Goal: Task Accomplishment & Management: Manage account settings

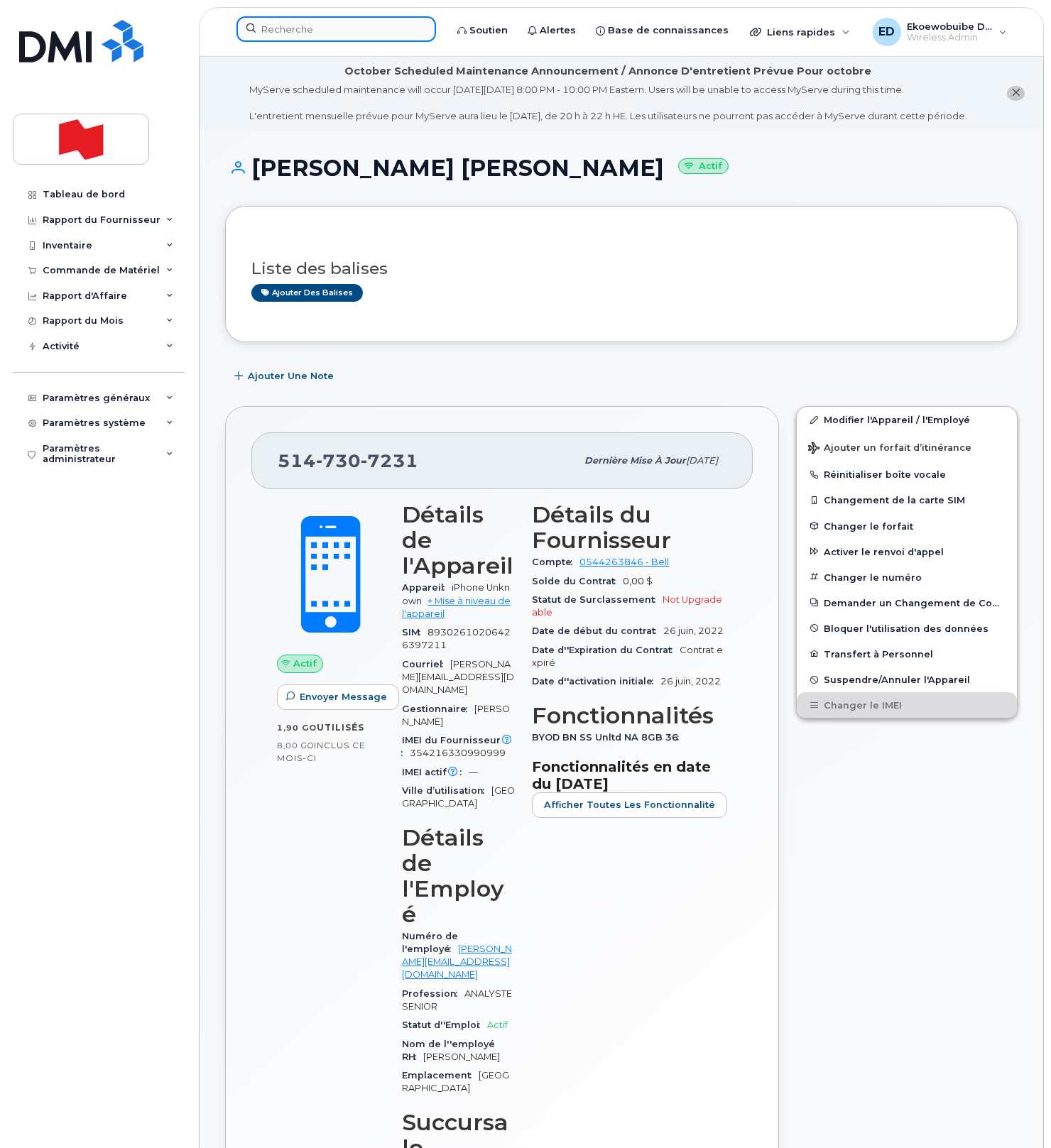
click at [312, 36] on input at bounding box center [336, 29] width 200 height 26
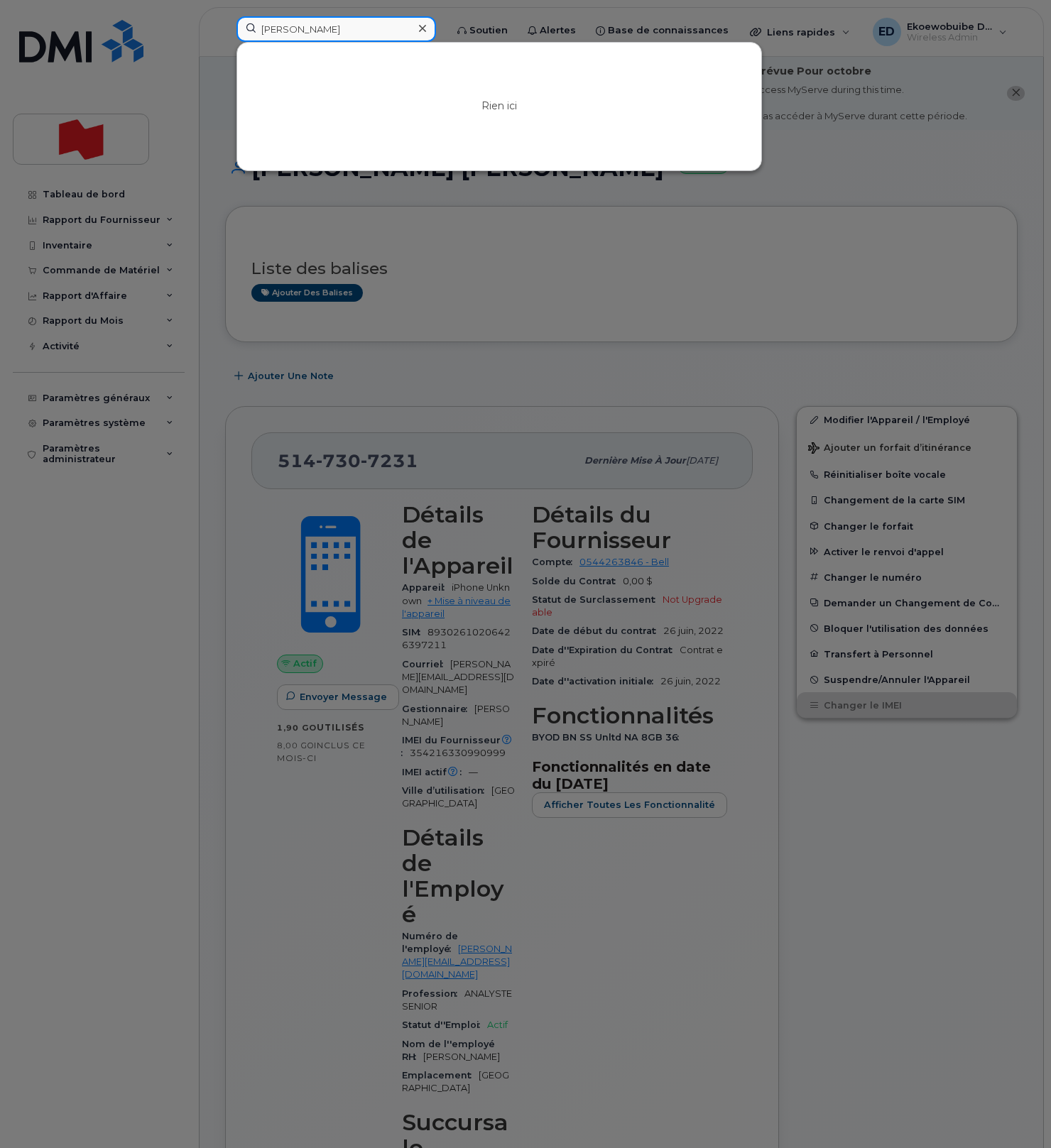
type input "chirag"
drag, startPoint x: 309, startPoint y: 32, endPoint x: 235, endPoint y: 30, distance: 74.0
click at [236, 30] on div "chirag" at bounding box center [336, 29] width 200 height 26
type input "d"
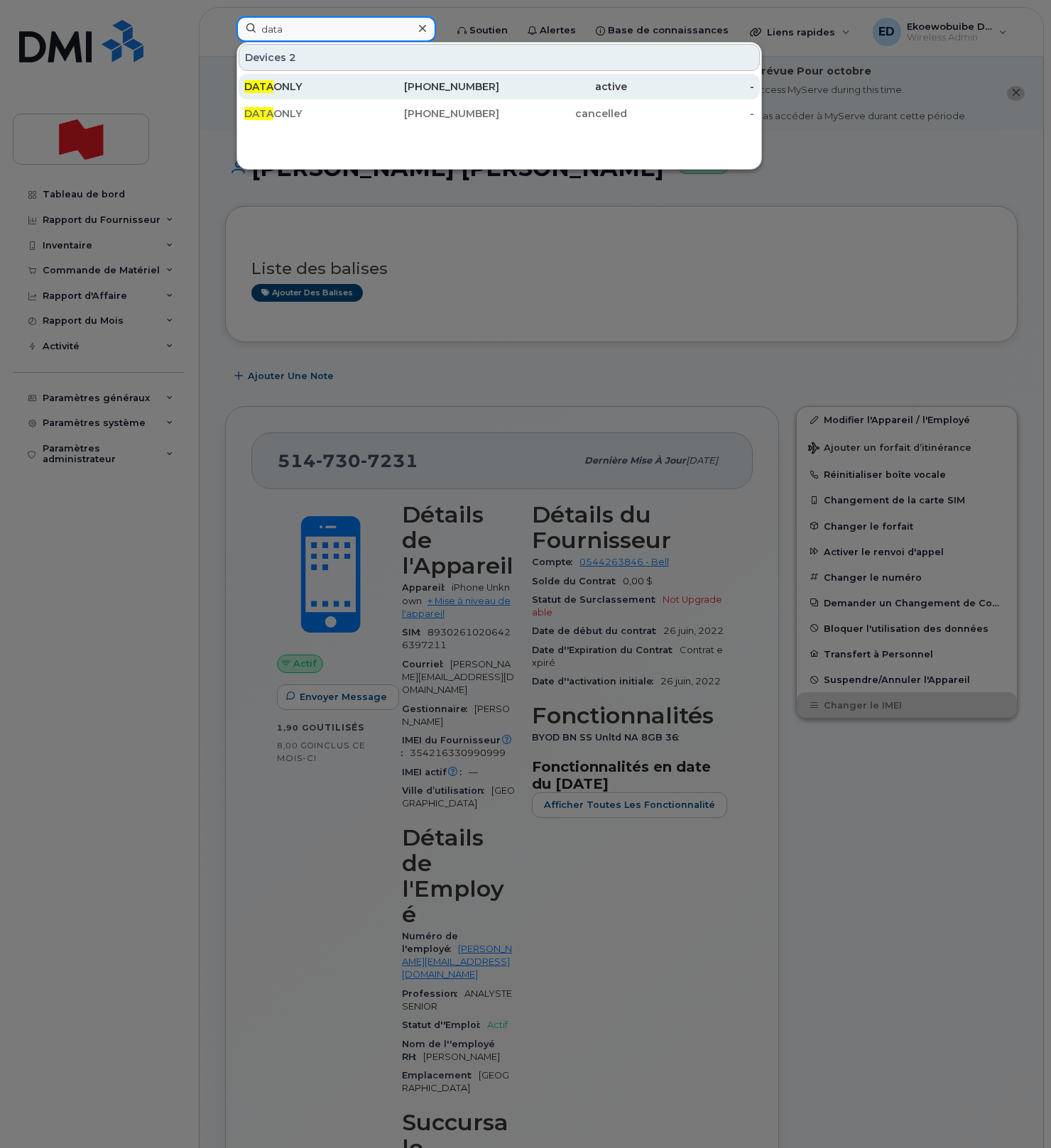
type input "data"
drag, startPoint x: 341, startPoint y: 85, endPoint x: 350, endPoint y: 89, distance: 9.8
click at [341, 85] on div "DATA ONLY" at bounding box center [308, 87] width 128 height 15
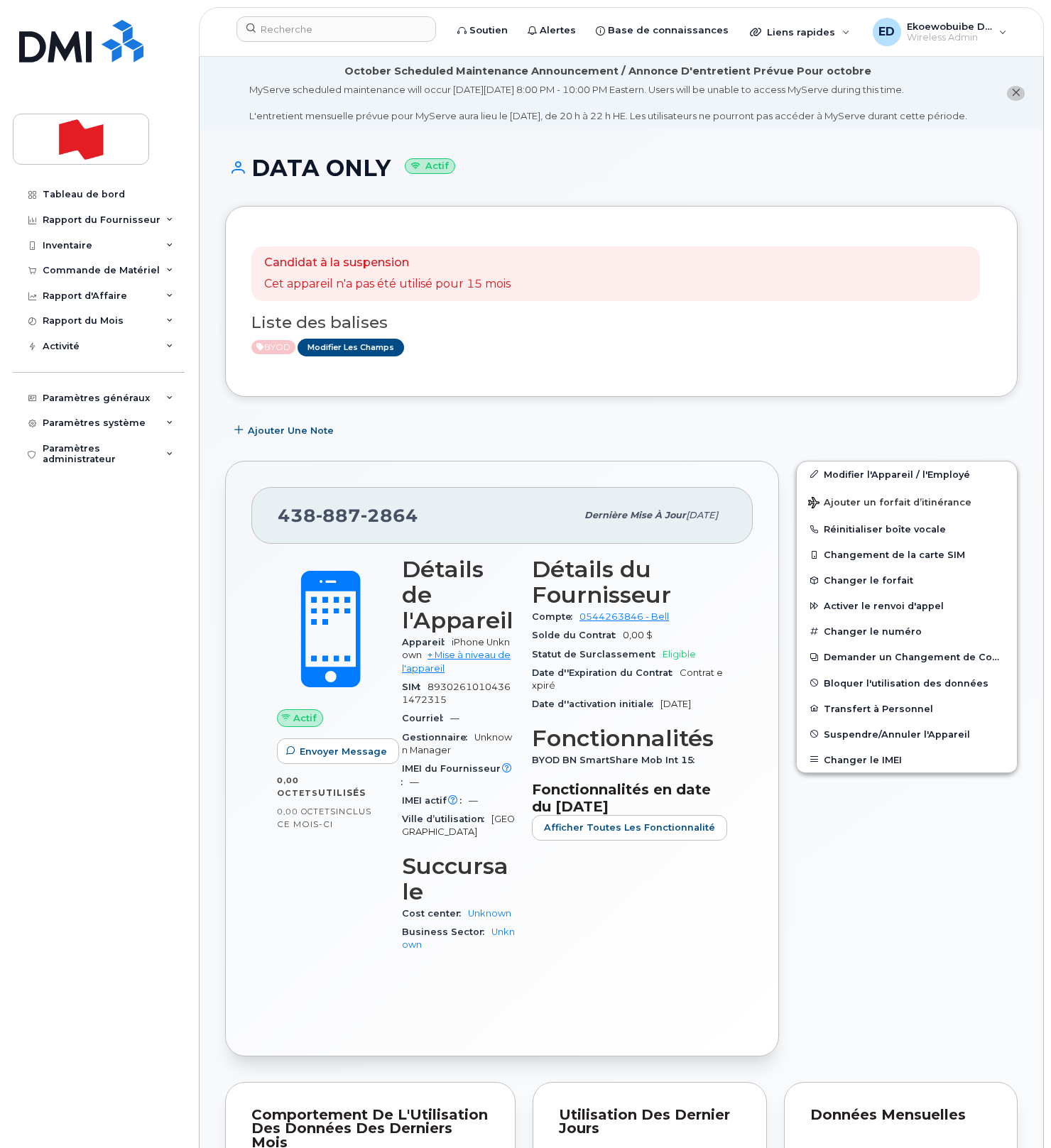
click at [421, 530] on div "438 887 2864" at bounding box center [426, 516] width 298 height 30
drag, startPoint x: 424, startPoint y: 531, endPoint x: 284, endPoint y: 531, distance: 140.0
click at [284, 530] on div "438 887 2864" at bounding box center [426, 516] width 298 height 30
copy span "438 887 2864"
click at [836, 487] on link "Modifier l'Appareil / l'Employé" at bounding box center [906, 475] width 220 height 26
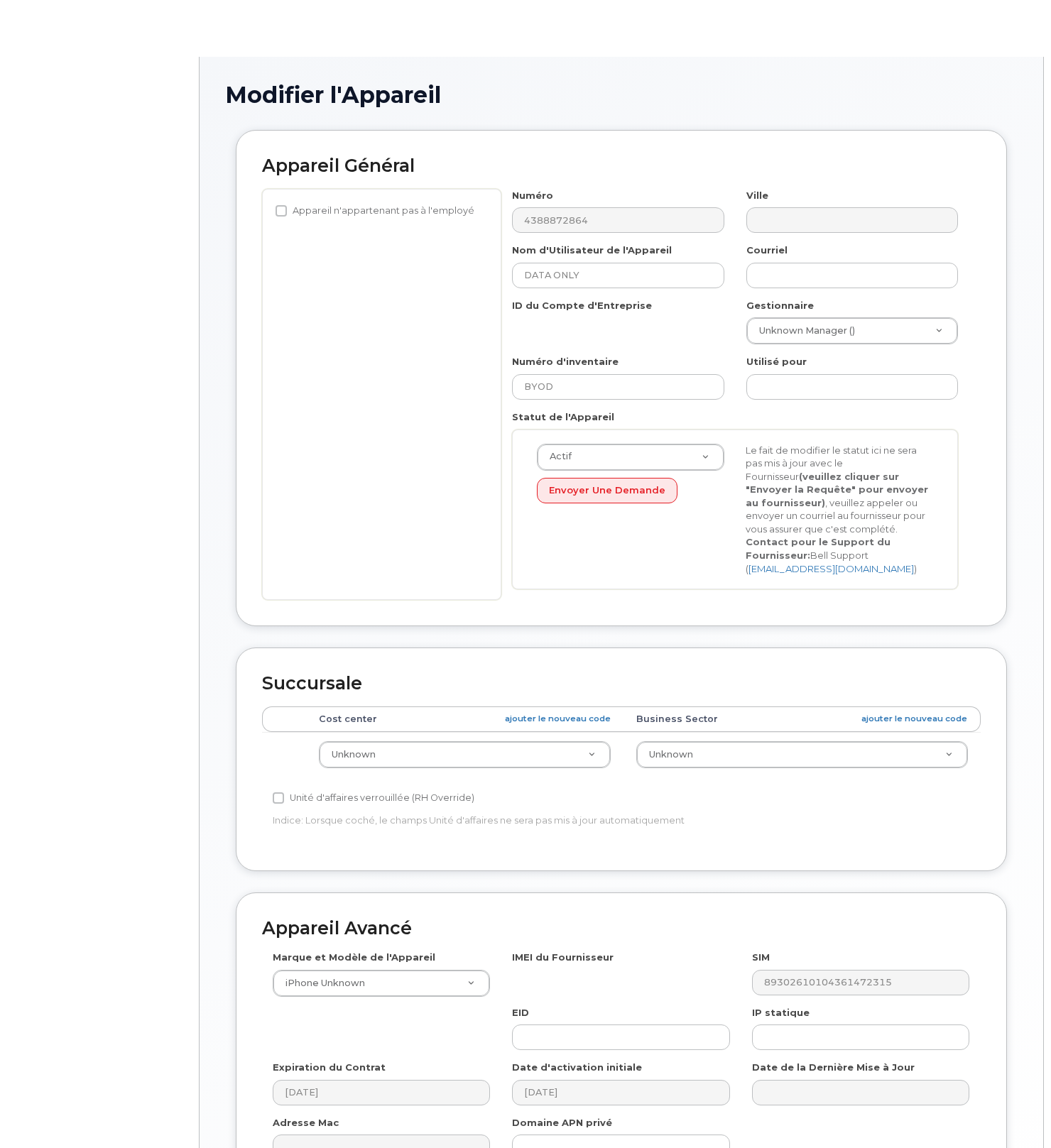
select select "22916206"
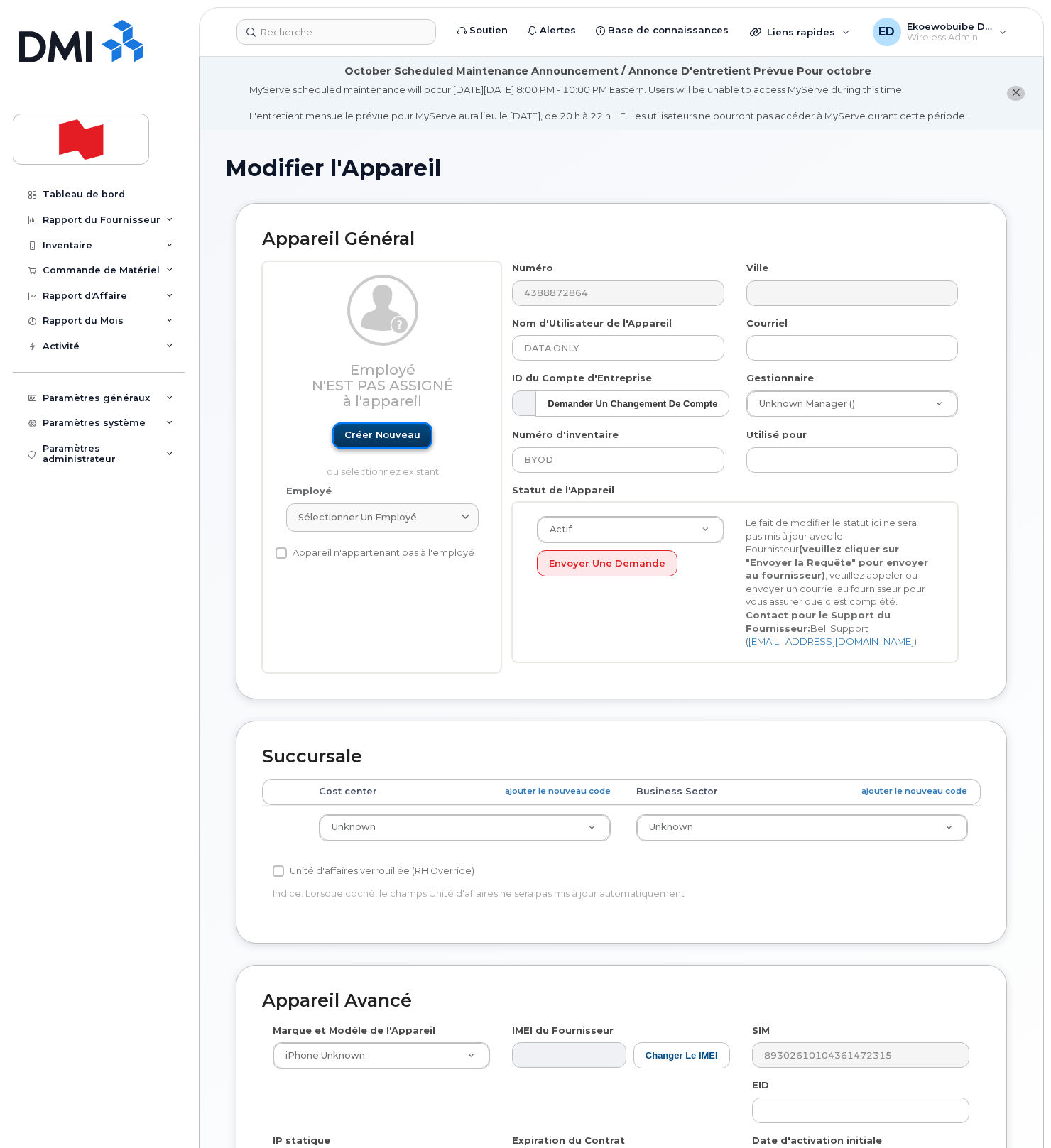
click at [395, 449] on link "Créer nouveau" at bounding box center [382, 435] width 100 height 26
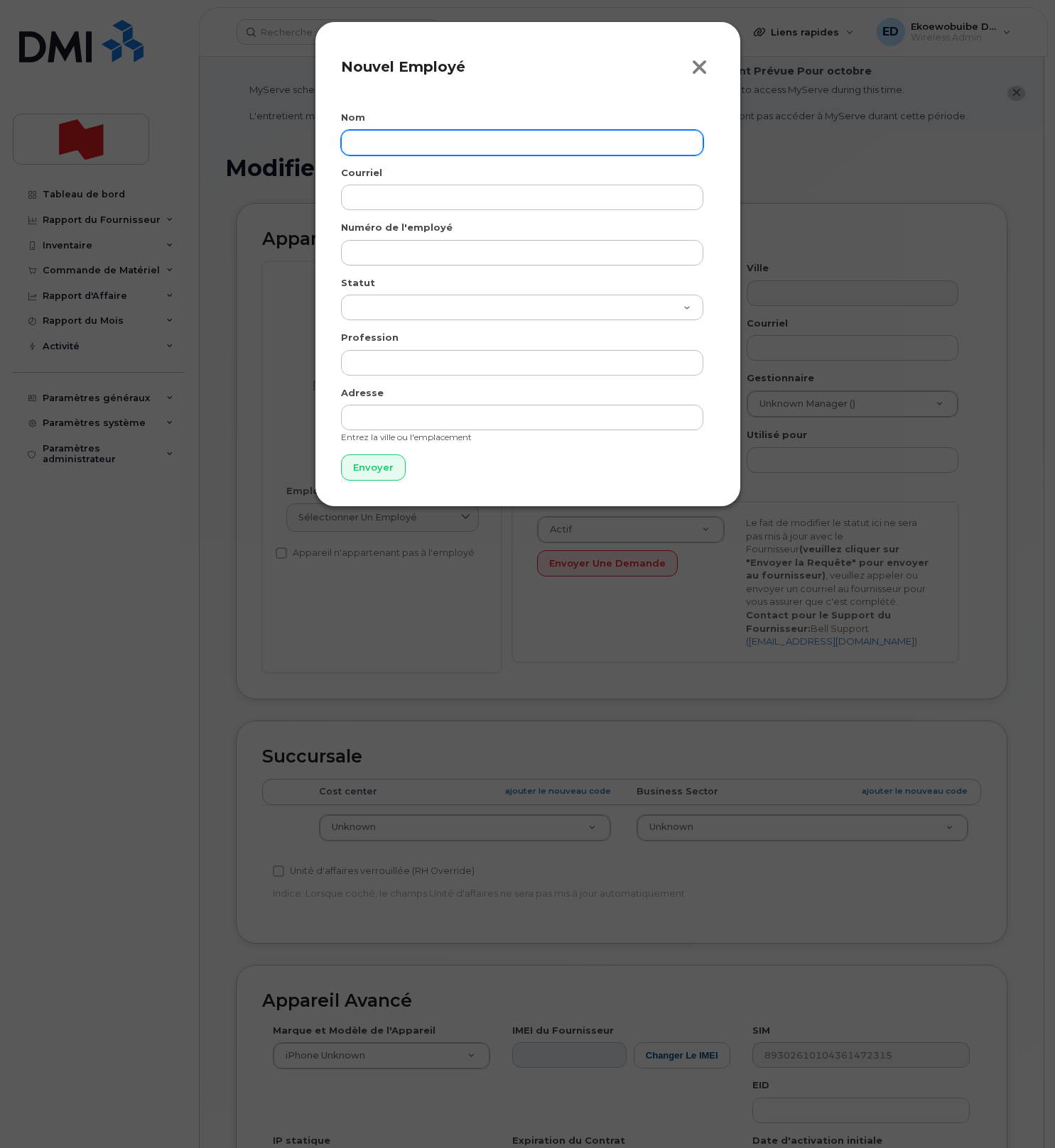
drag, startPoint x: 694, startPoint y: 71, endPoint x: 691, endPoint y: 85, distance: 14.3
click at [693, 71] on icon "button" at bounding box center [699, 67] width 16 height 21
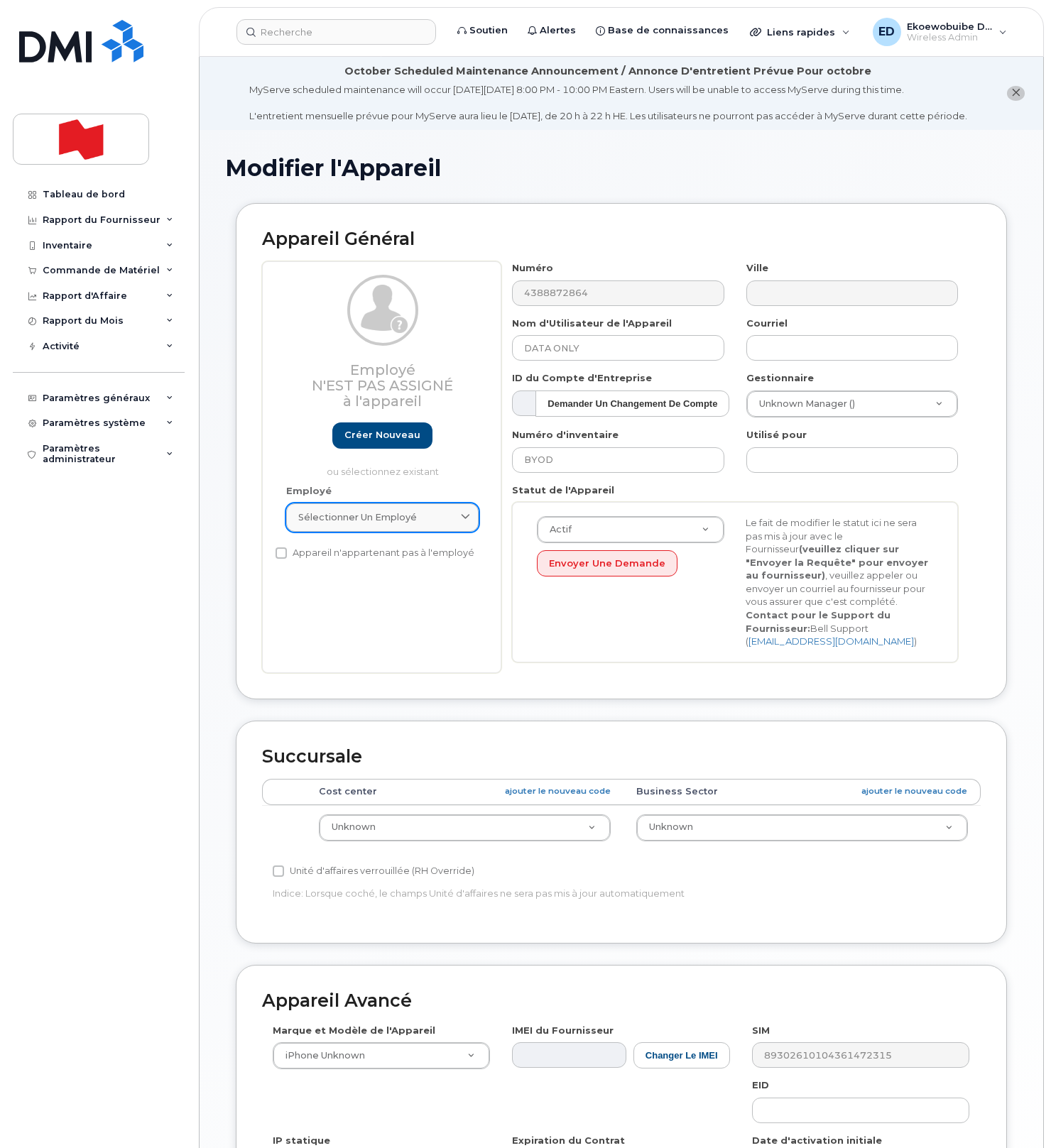
click at [443, 526] on link "Sélectionner un employé" at bounding box center [382, 517] width 193 height 28
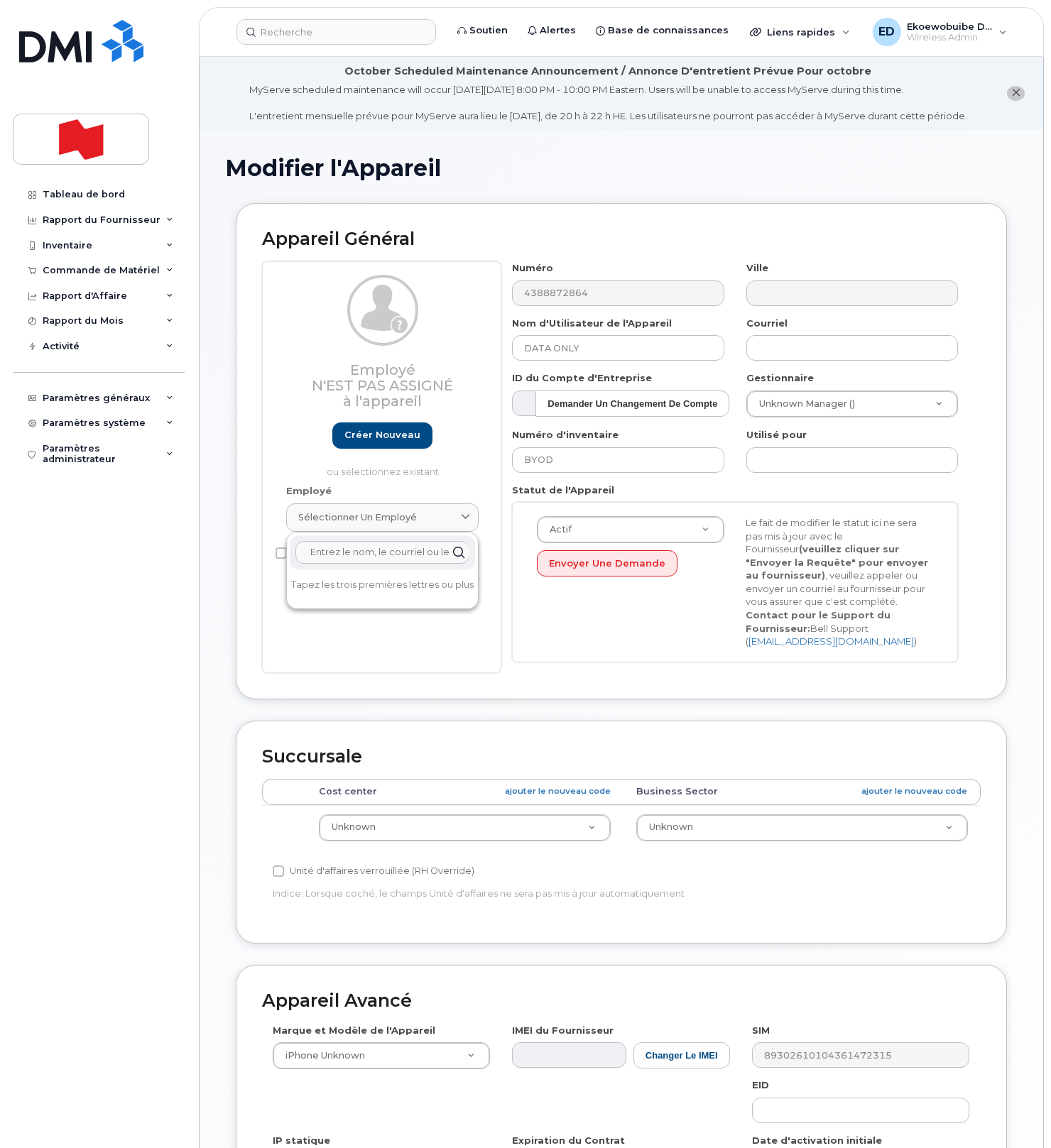
paste input "[PERSON_NAME]"
click at [372, 564] on input "[PERSON_NAME]" at bounding box center [382, 552] width 174 height 23
click at [313, 564] on input "Chauhan" at bounding box center [382, 552] width 174 height 23
paste input "[PERSON_NAME]"
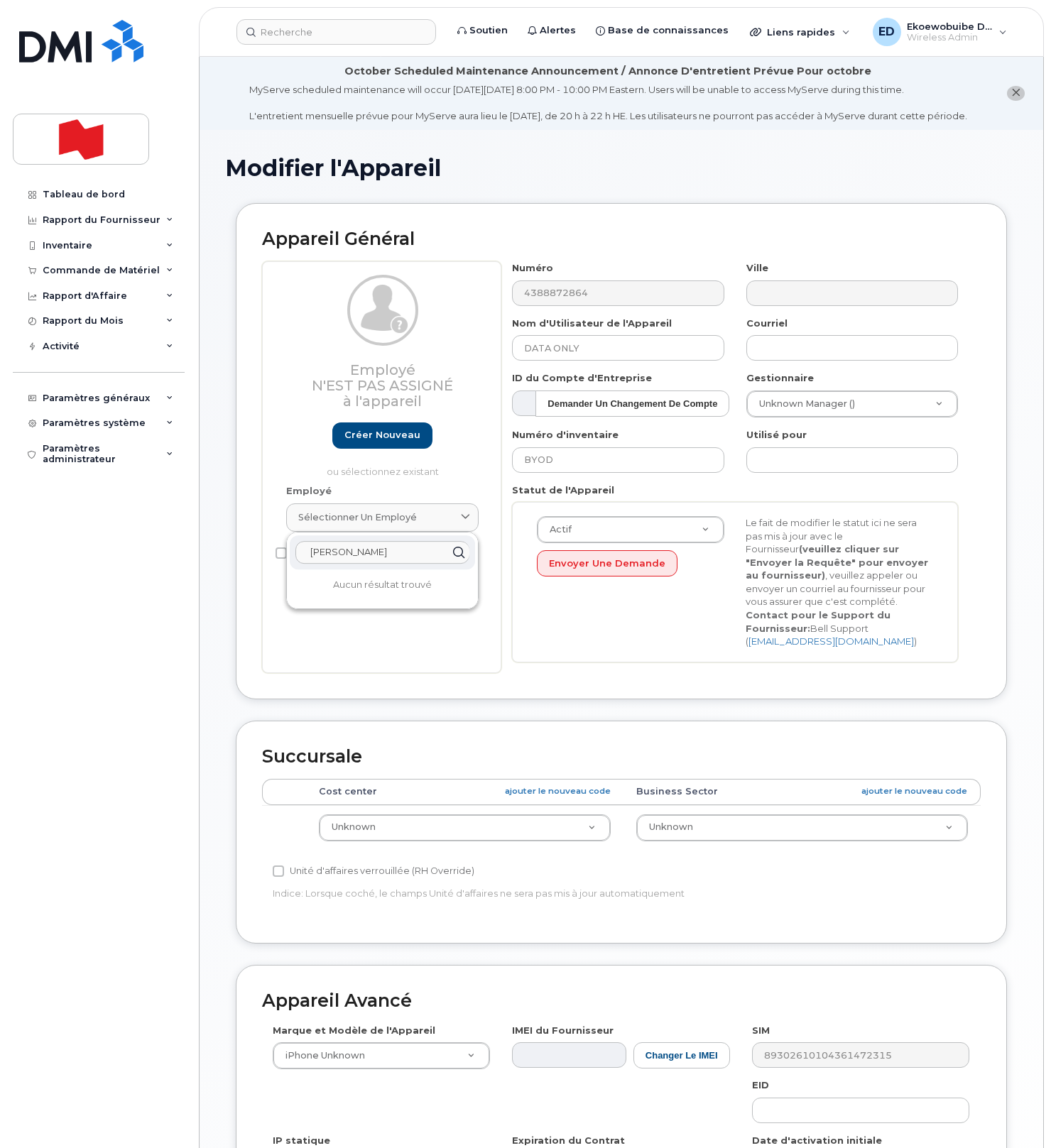
drag, startPoint x: 389, startPoint y: 571, endPoint x: 306, endPoint y: 569, distance: 83.0
click at [306, 564] on input "[PERSON_NAME]" at bounding box center [382, 552] width 174 height 23
type input "[PERSON_NAME]"
click at [399, 446] on link "Créer nouveau" at bounding box center [382, 435] width 100 height 26
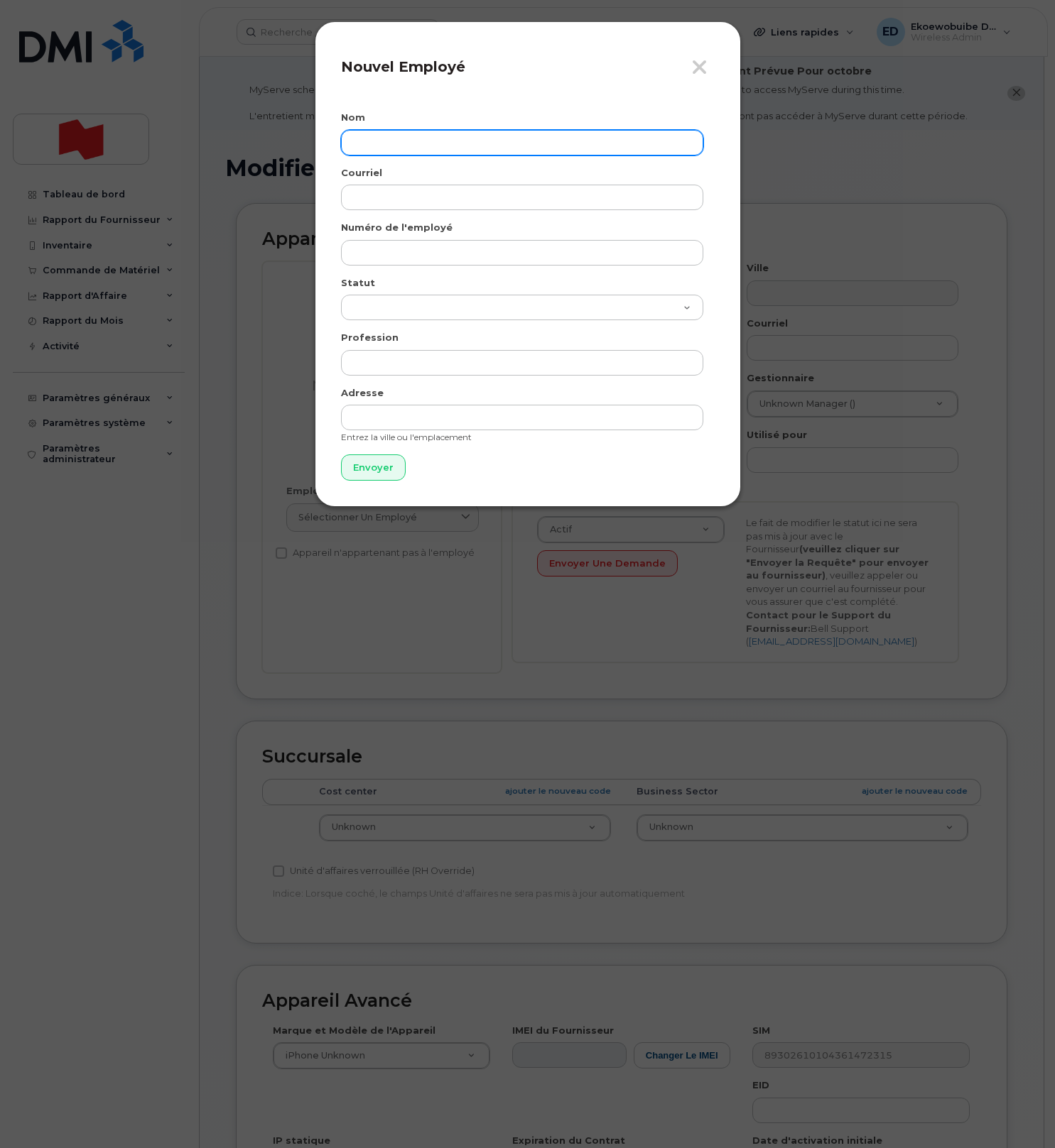
click at [394, 142] on input "text" at bounding box center [522, 142] width 362 height 26
paste input "[PERSON_NAME]"
type input "[PERSON_NAME]"
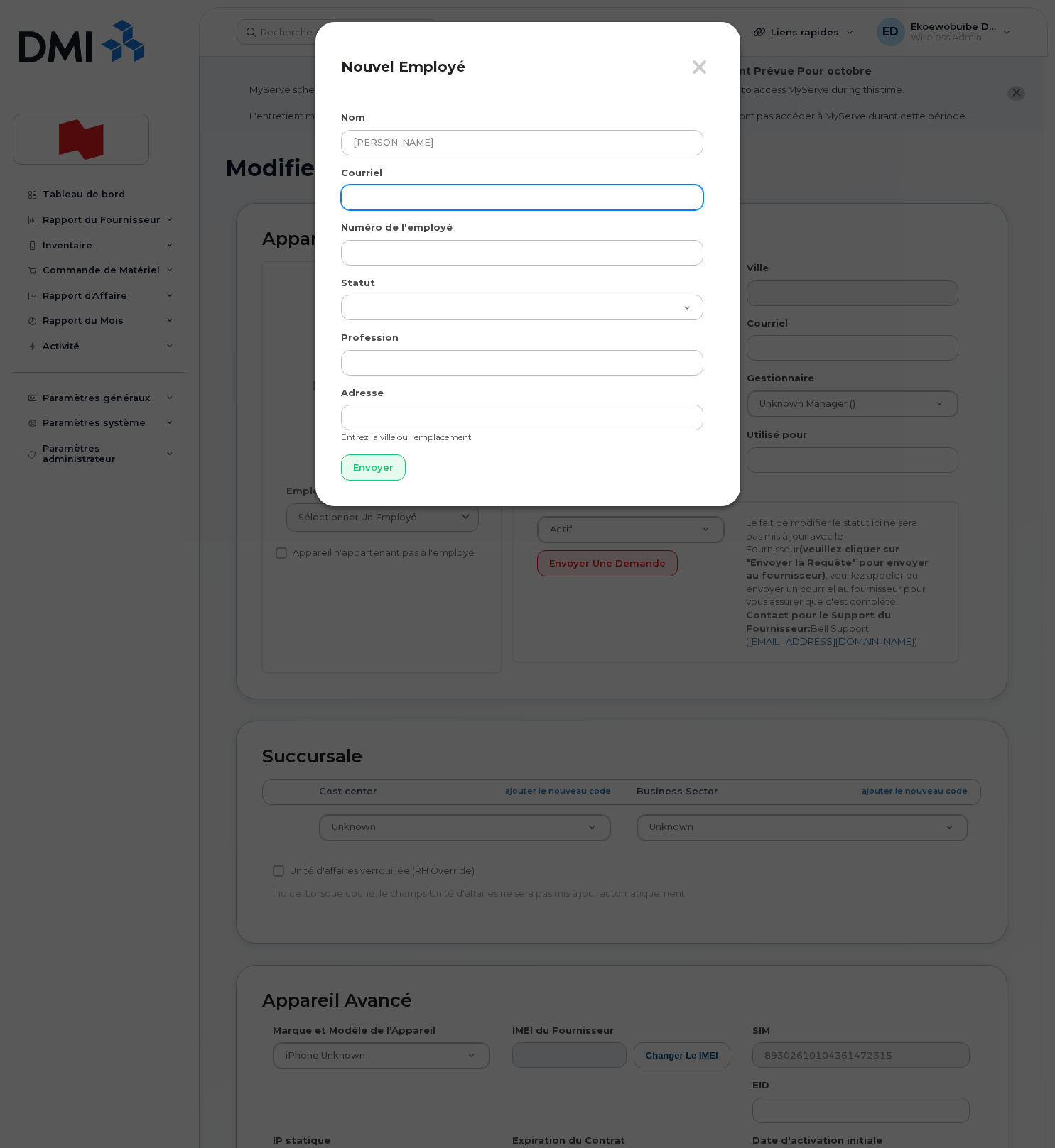
click at [399, 196] on input "email" at bounding box center [522, 197] width 362 height 26
paste input "[PERSON_NAME][EMAIL_ADDRESS][DOMAIN_NAME]"
type input "[PERSON_NAME][EMAIL_ADDRESS][DOMAIN_NAME]"
click at [386, 236] on div "Numéro de l'employé" at bounding box center [528, 243] width 373 height 45
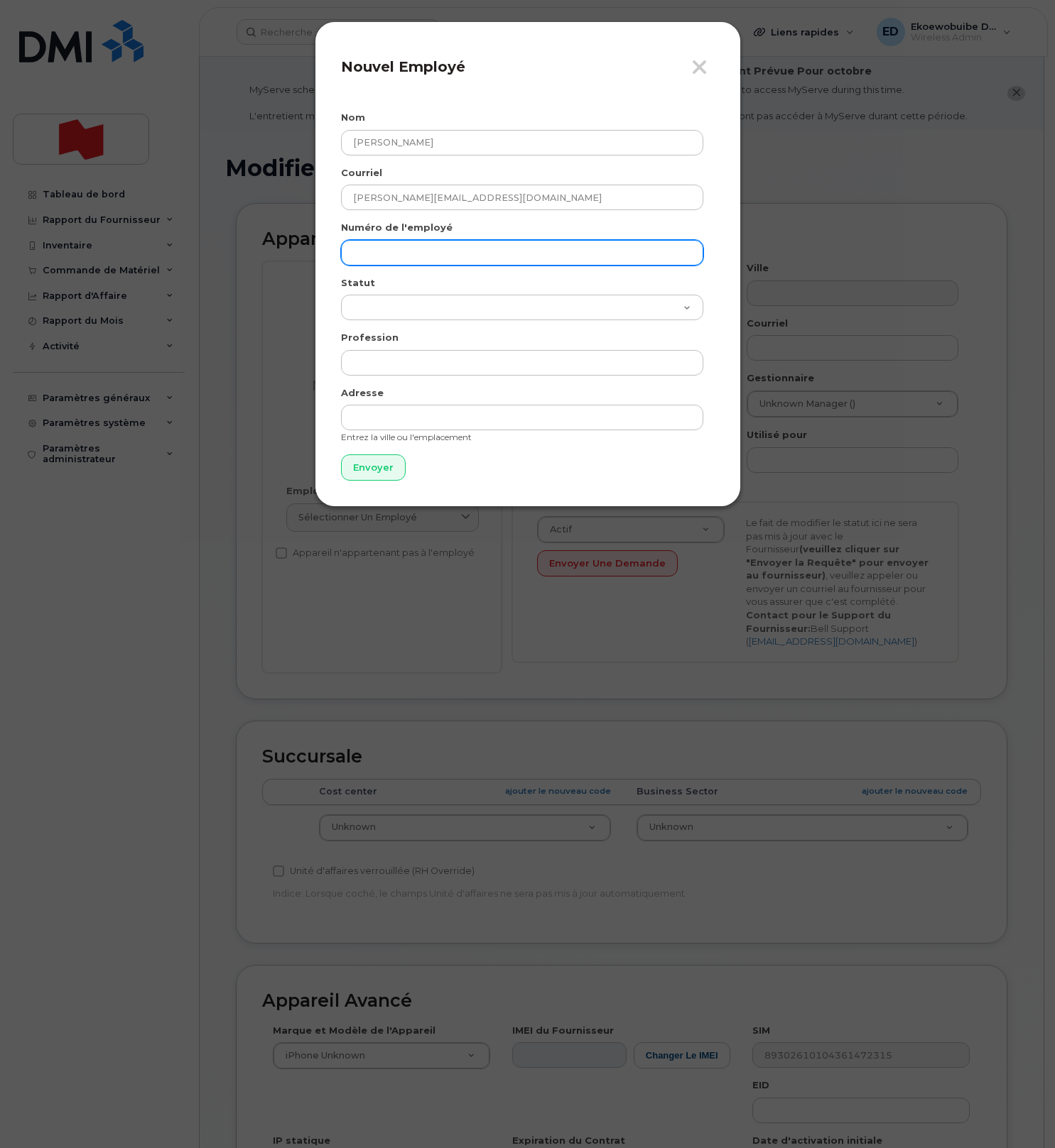
click at [384, 241] on input "text" at bounding box center [522, 253] width 362 height 26
paste input "[PERSON_NAME][EMAIL_ADDRESS][DOMAIN_NAME]"
type input "[PERSON_NAME][EMAIL_ADDRESS][DOMAIN_NAME]"
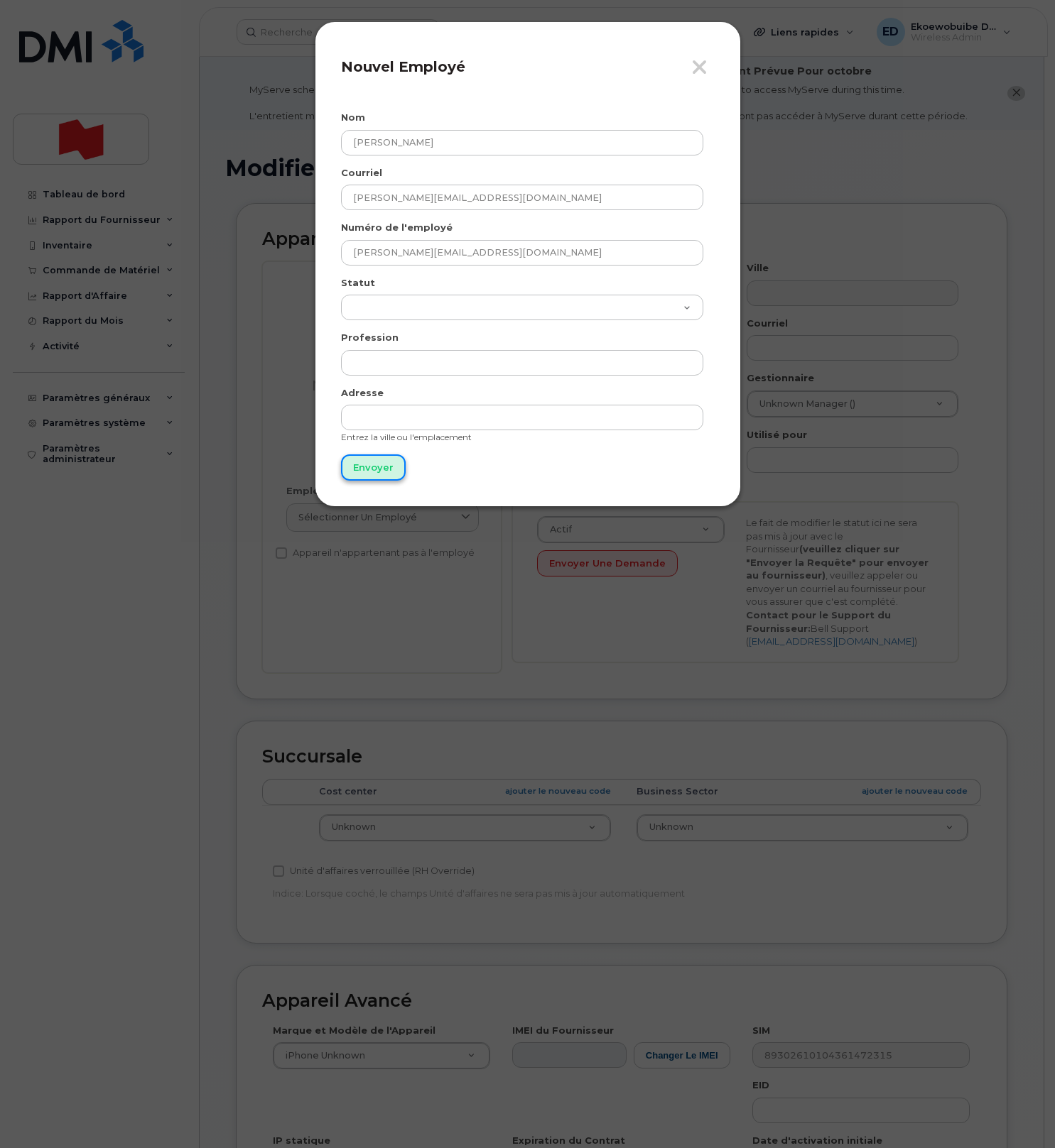
click at [388, 473] on input "Envoyer" at bounding box center [373, 467] width 65 height 26
type input "Envoyer"
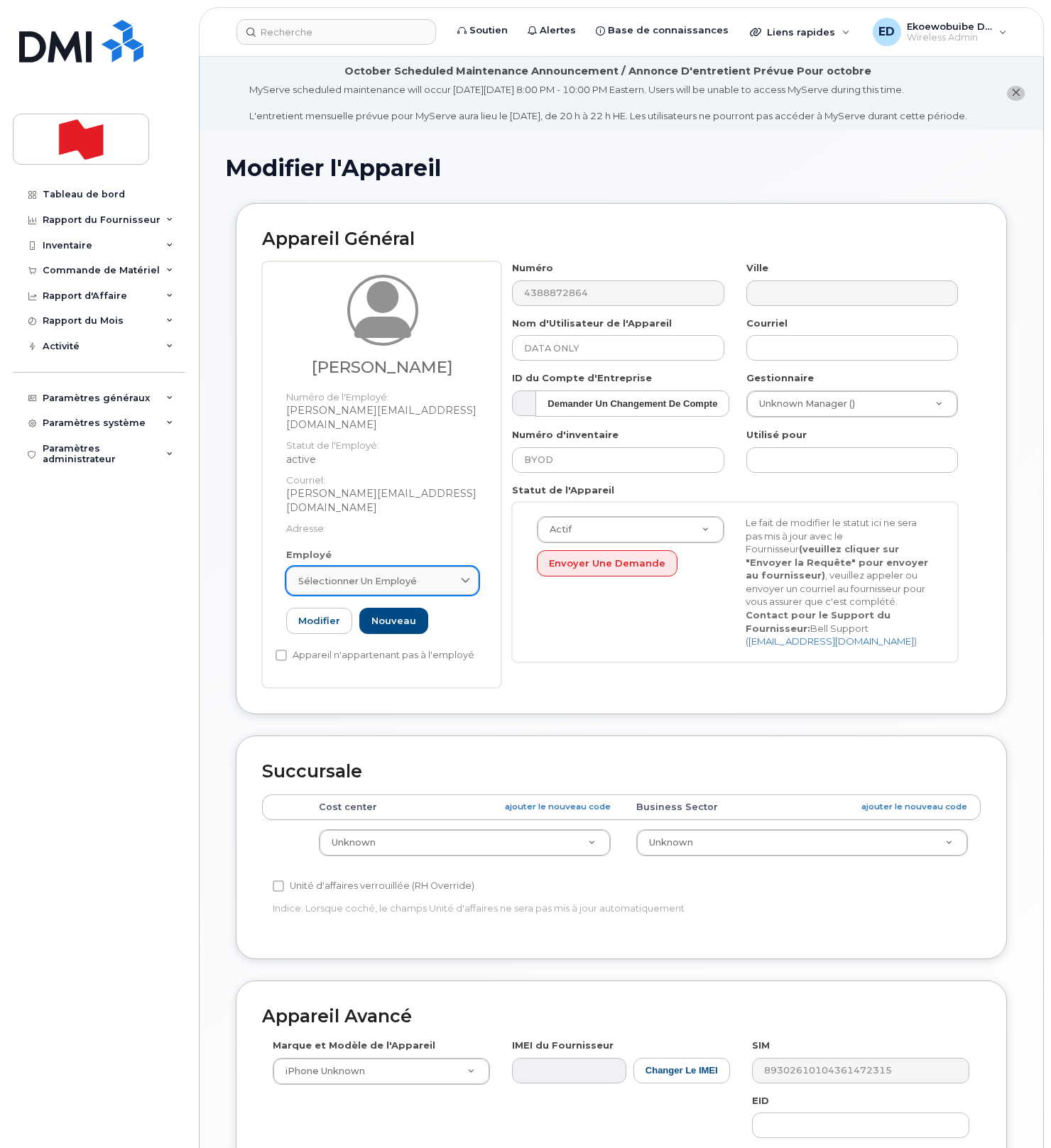
drag, startPoint x: 455, startPoint y: 561, endPoint x: 449, endPoint y: 568, distance: 9.2
click at [454, 575] on div "Sélectionner un employé" at bounding box center [382, 581] width 168 height 14
click at [404, 604] on input "[PERSON_NAME]" at bounding box center [382, 615] width 174 height 23
drag, startPoint x: 424, startPoint y: 606, endPoint x: 279, endPoint y: 607, distance: 145.0
click at [279, 607] on div "Employé Sélectionner un employé [PERSON_NAME] Aucun résultat trouvé Modifier No…" at bounding box center [382, 598] width 213 height 99
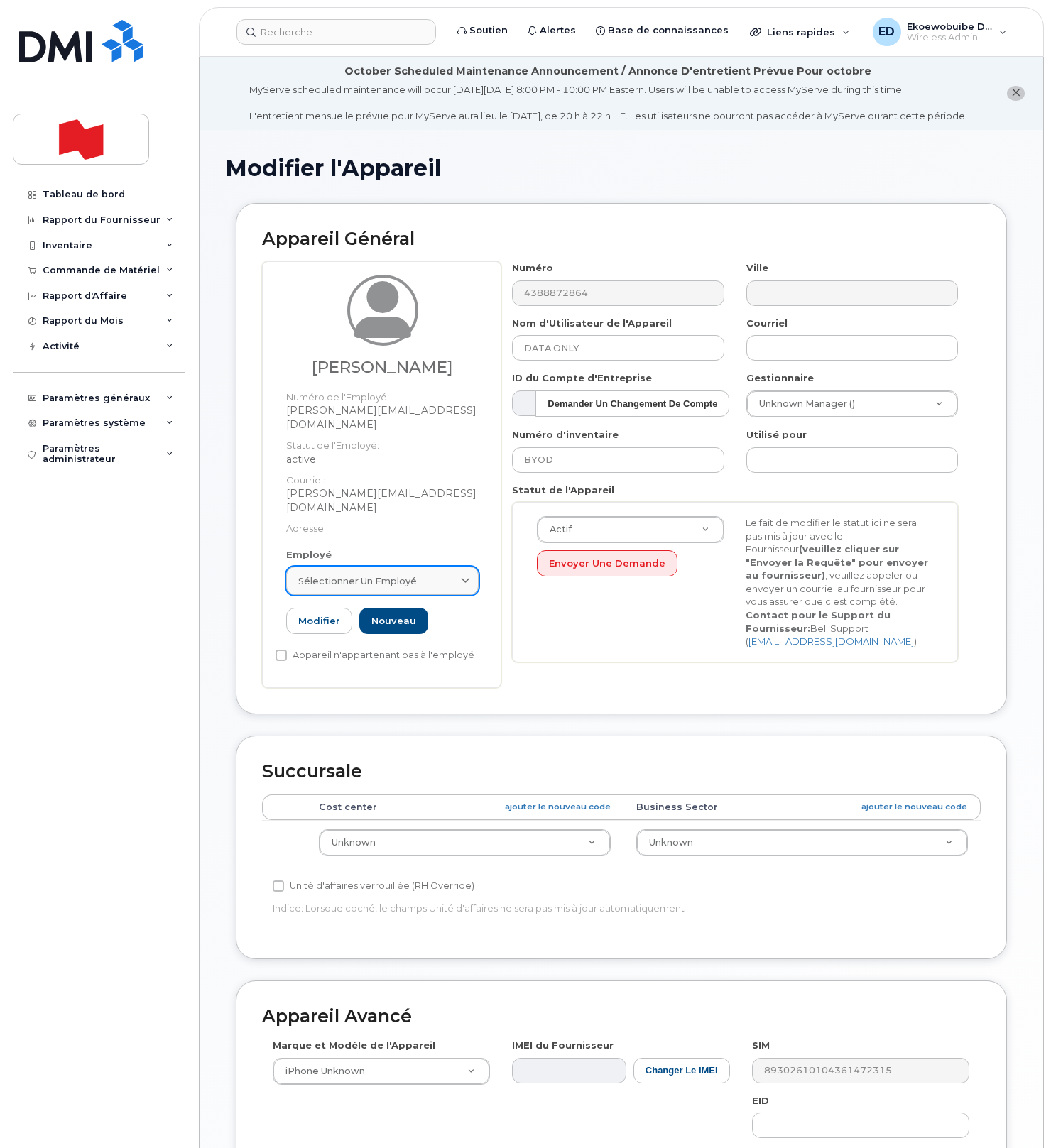
click at [447, 575] on div "Sélectionner un employé" at bounding box center [382, 581] width 168 height 14
drag, startPoint x: 411, startPoint y: 598, endPoint x: 289, endPoint y: 594, distance: 122.1
click at [293, 599] on div "[PERSON_NAME]" at bounding box center [382, 615] width 185 height 34
paste input "[PERSON_NAME][EMAIL_ADDRESS][DOMAIN_NAME]"
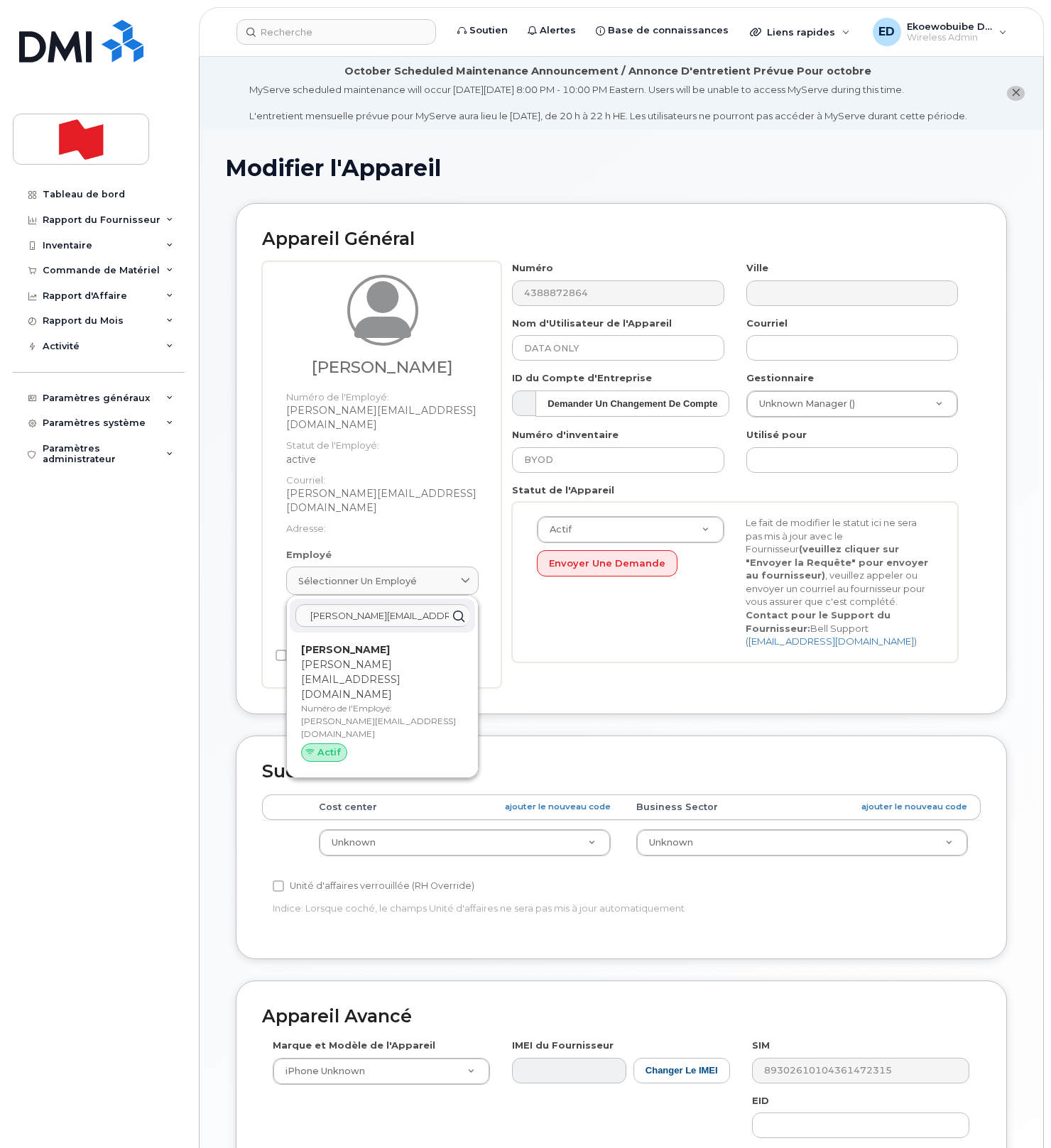
type input "[PERSON_NAME][EMAIL_ADDRESS][DOMAIN_NAME]"
click at [337, 658] on p "[PERSON_NAME][EMAIL_ADDRESS][DOMAIN_NAME]" at bounding box center [382, 680] width 162 height 45
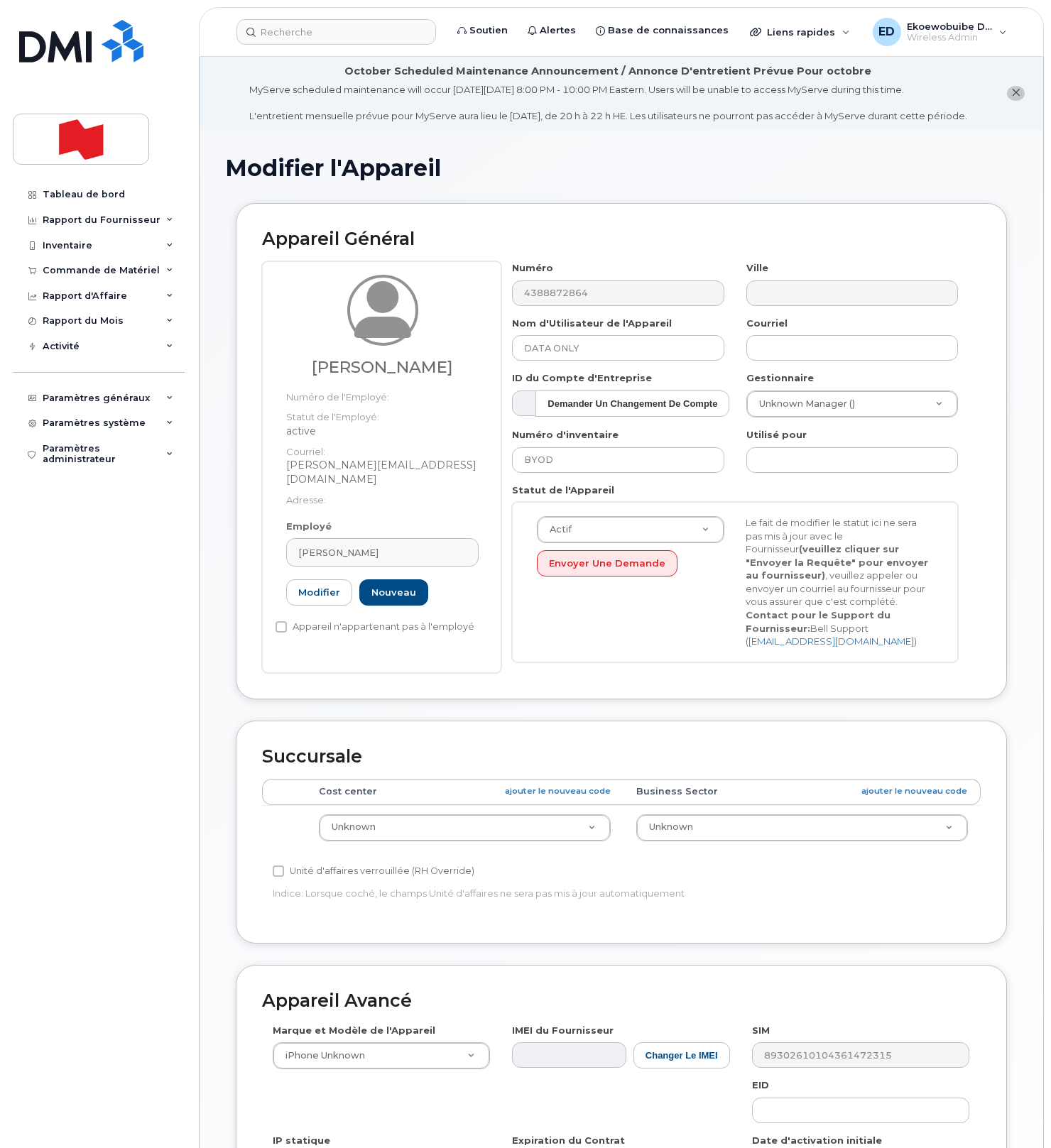
type input "[PERSON_NAME]"
type input "[PERSON_NAME][EMAIL_ADDRESS][DOMAIN_NAME]"
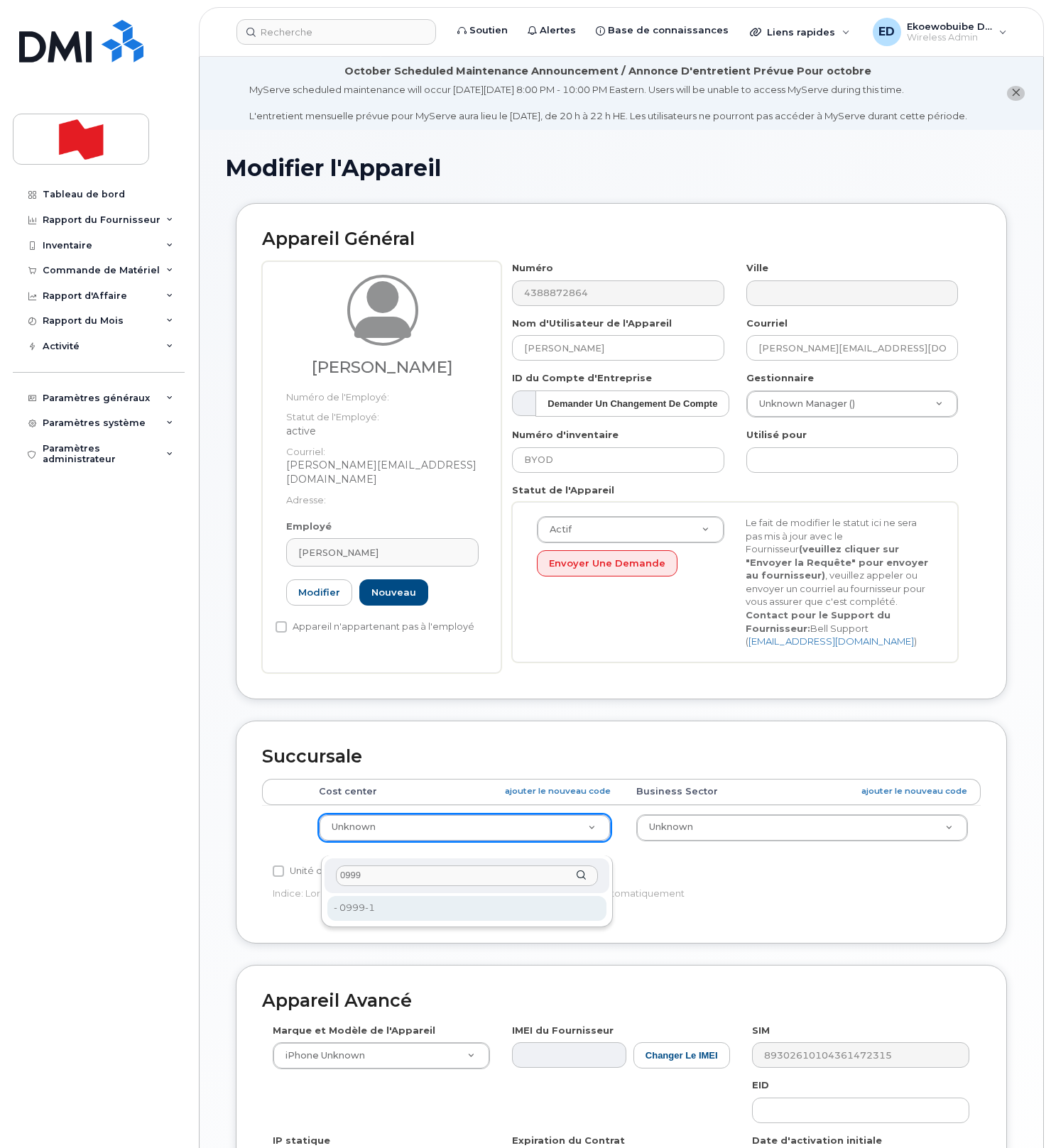
type input "0999"
type input "22916643"
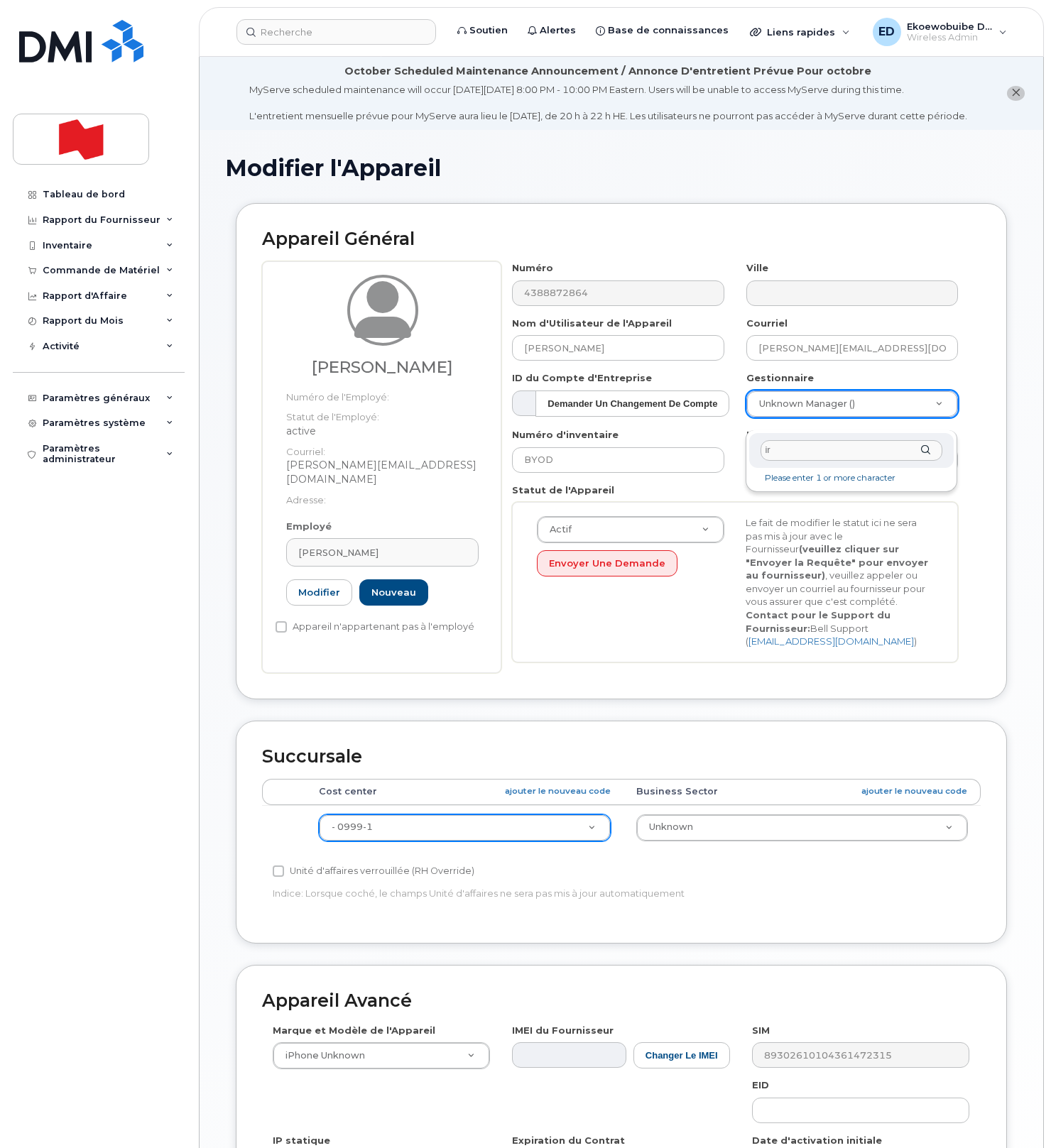
type input "i"
drag, startPoint x: 824, startPoint y: 450, endPoint x: 744, endPoint y: 446, distance: 80.1
click at [745, 446] on div "nie iris No matches found" at bounding box center [851, 461] width 212 height 61
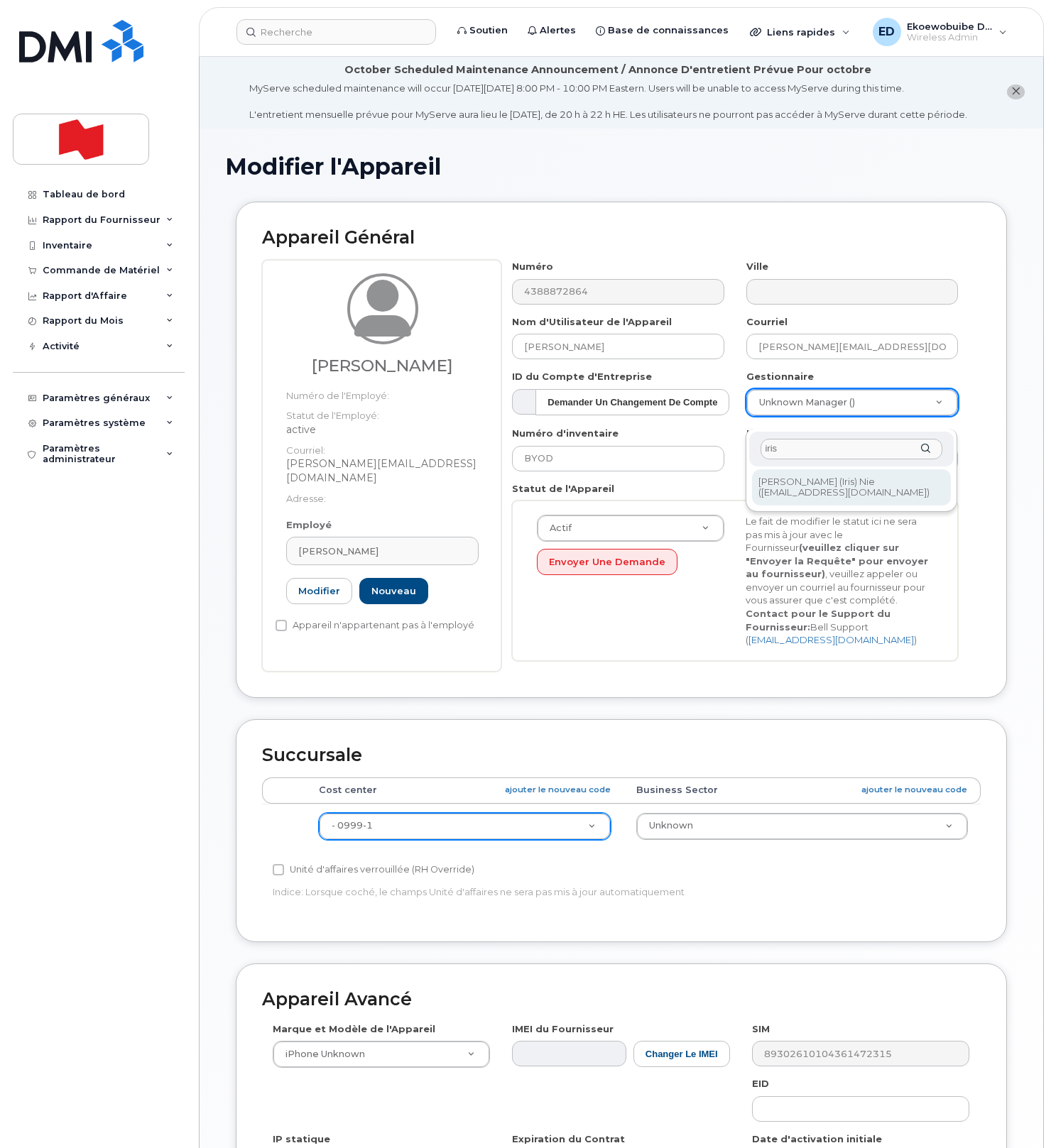
type input "iris"
type input "1920944"
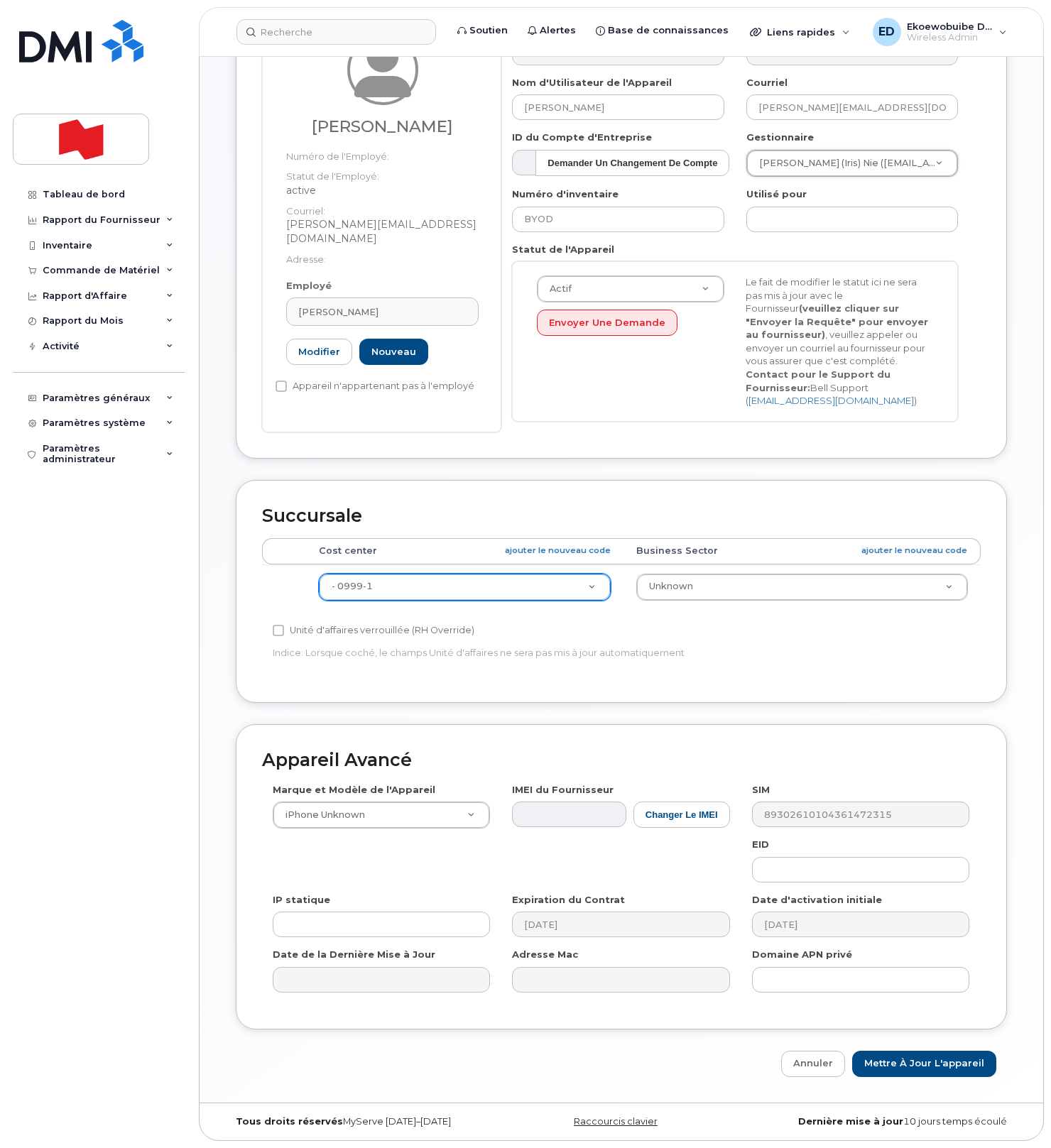
scroll to position [256, 0]
drag, startPoint x: 900, startPoint y: 1068, endPoint x: 974, endPoint y: 1148, distance: 109.0
click at [900, 1068] on input "Mettre à jour l'appareil" at bounding box center [924, 1064] width 144 height 26
type input "Sauvegarde..."
